Goal: Transaction & Acquisition: Purchase product/service

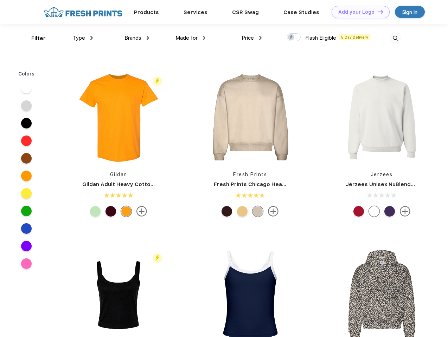
click at [358, 12] on link "Add your Logo Design Tool" at bounding box center [360, 12] width 58 height 12
click at [0, 0] on div "Design Tool" at bounding box center [0, 0] width 0 height 0
click at [377, 12] on link "Add your Logo Design Tool" at bounding box center [360, 12] width 58 height 12
click at [34, 38] on div "Filter" at bounding box center [38, 38] width 14 height 8
click at [83, 38] on span "Type" at bounding box center [79, 38] width 12 height 6
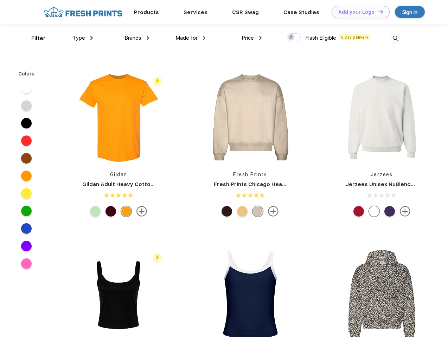
click at [137, 38] on span "Brands" at bounding box center [132, 38] width 17 height 6
click at [191, 38] on span "Made for" at bounding box center [186, 38] width 22 height 6
click at [252, 38] on span "Price" at bounding box center [247, 38] width 12 height 6
click at [294, 38] on div at bounding box center [294, 37] width 14 height 8
click at [291, 38] on input "checkbox" at bounding box center [289, 35] width 5 height 5
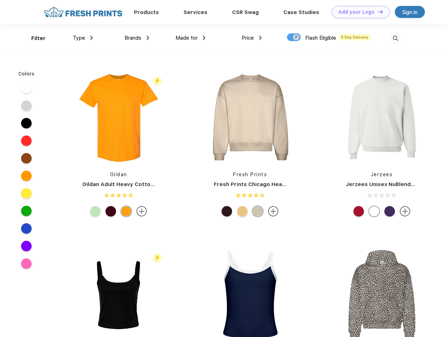
click at [395, 38] on img at bounding box center [395, 39] width 12 height 12
